Goal: Task Accomplishment & Management: Complete application form

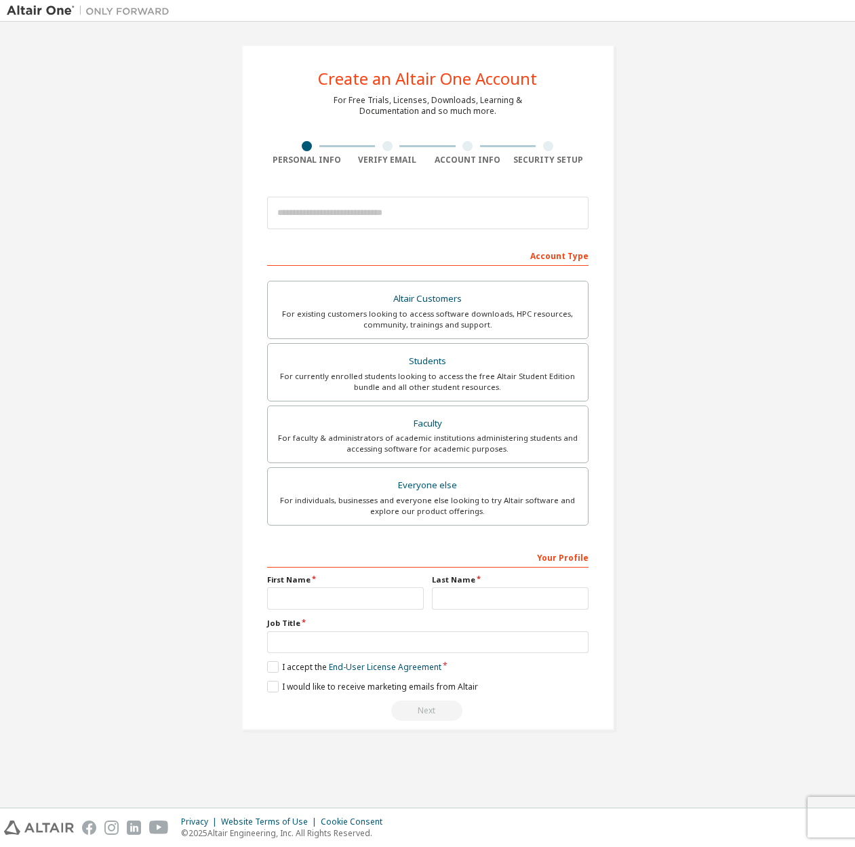
drag, startPoint x: 467, startPoint y: 255, endPoint x: 523, endPoint y: 258, distance: 55.7
click at [469, 255] on div "Account Type" at bounding box center [428, 255] width 322 height 22
click at [545, 258] on div "Account Type" at bounding box center [428, 255] width 322 height 22
click at [482, 210] on input "email" at bounding box center [428, 213] width 322 height 33
type input "**********"
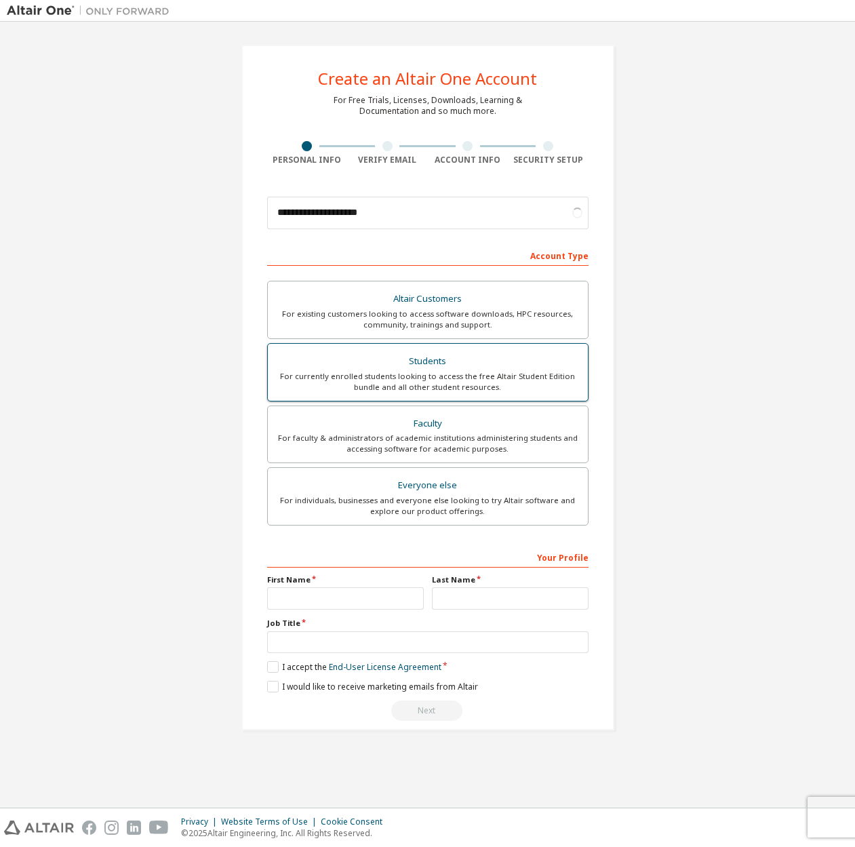
click at [490, 368] on div "Students" at bounding box center [428, 361] width 304 height 19
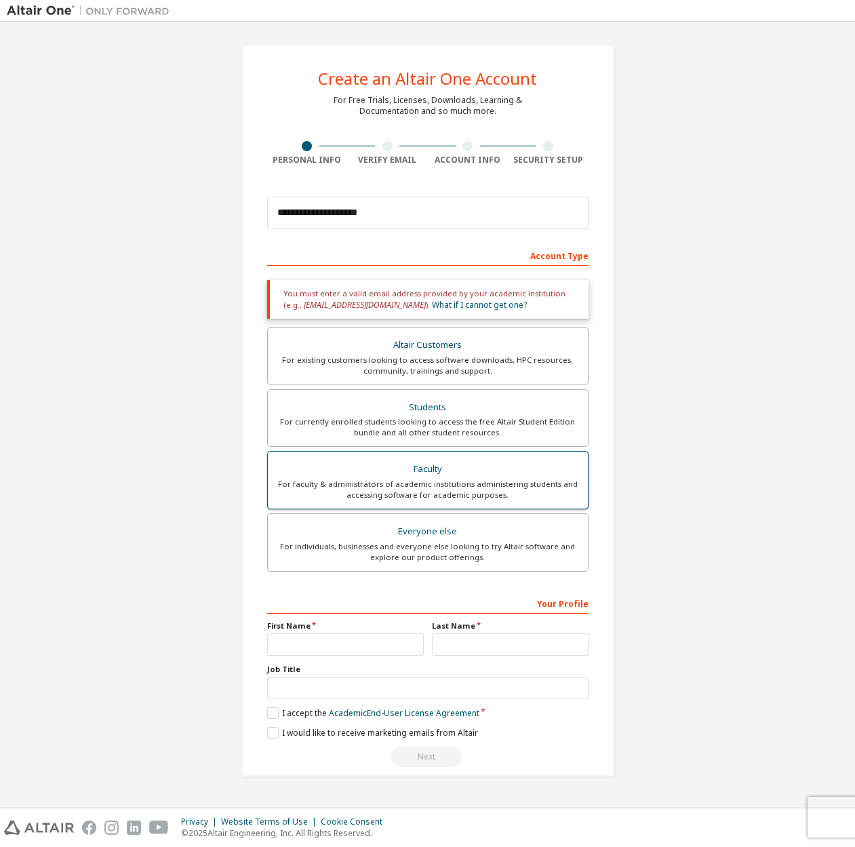
click at [518, 469] on div "Faculty" at bounding box center [428, 469] width 304 height 19
click at [522, 518] on label "Everyone else For individuals, businesses and everyone else looking to try Alta…" at bounding box center [428, 543] width 322 height 58
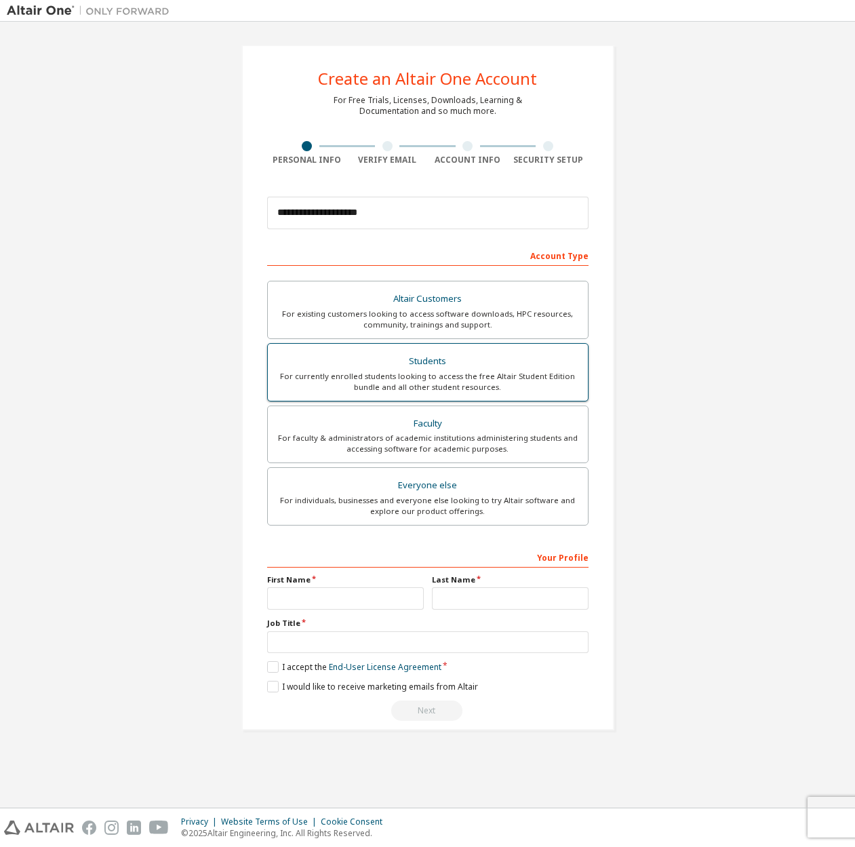
click at [463, 393] on label "Students For currently enrolled students looking to access the free Altair Stud…" at bounding box center [428, 372] width 322 height 58
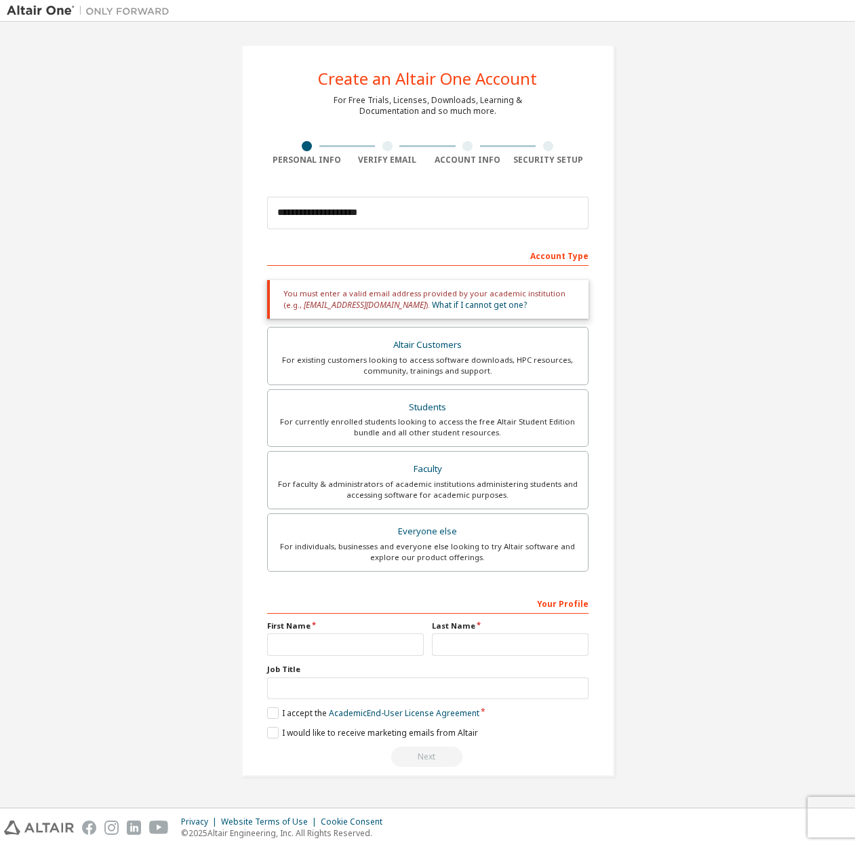
click at [550, 252] on div "Account Type" at bounding box center [428, 255] width 322 height 22
click at [465, 244] on div "Account Type" at bounding box center [428, 255] width 322 height 22
